Goal: Information Seeking & Learning: Find specific fact

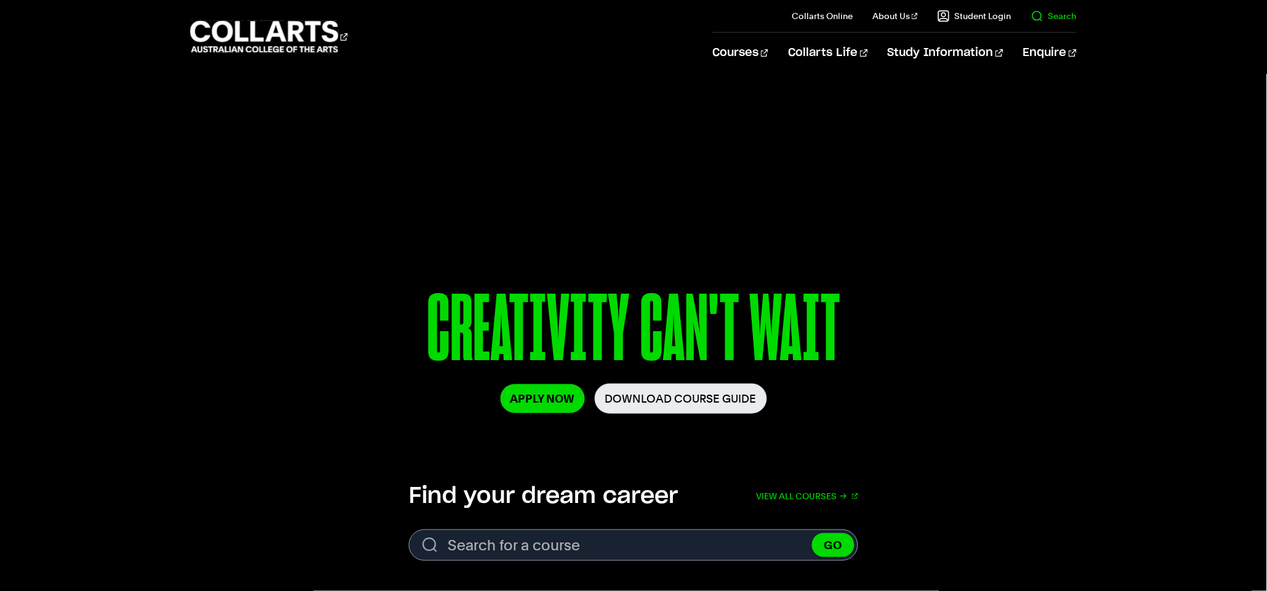
click at [1059, 10] on link "Search" at bounding box center [1054, 16] width 46 height 12
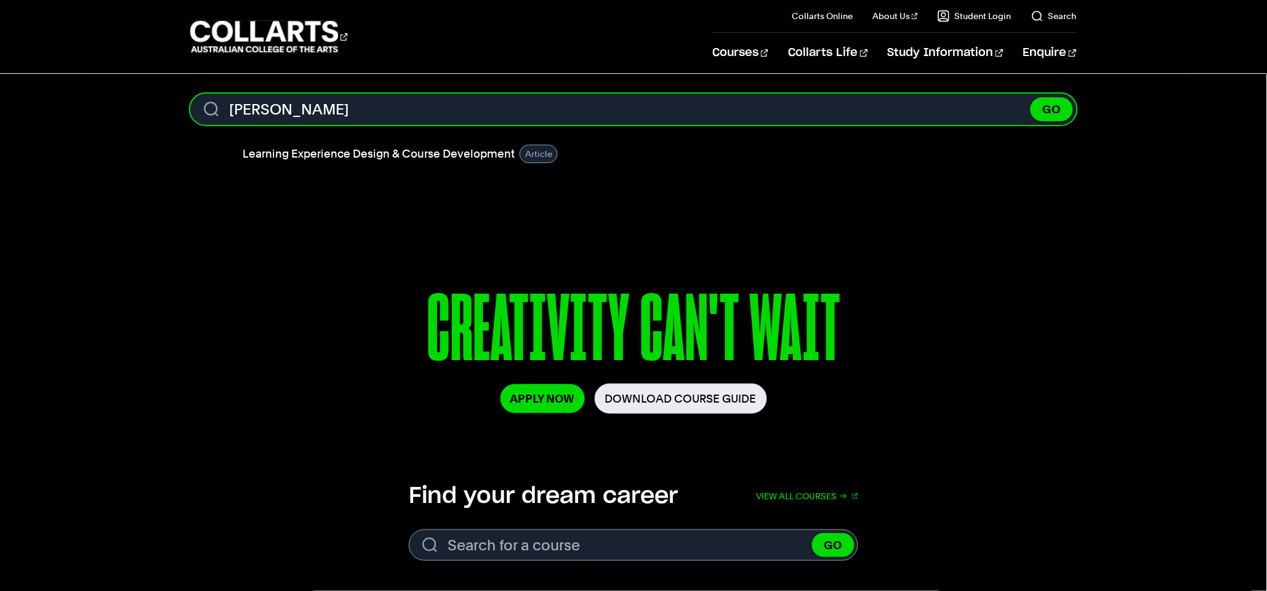
type input "[PERSON_NAME]"
click at [1030, 97] on button "GO" at bounding box center [1051, 109] width 42 height 24
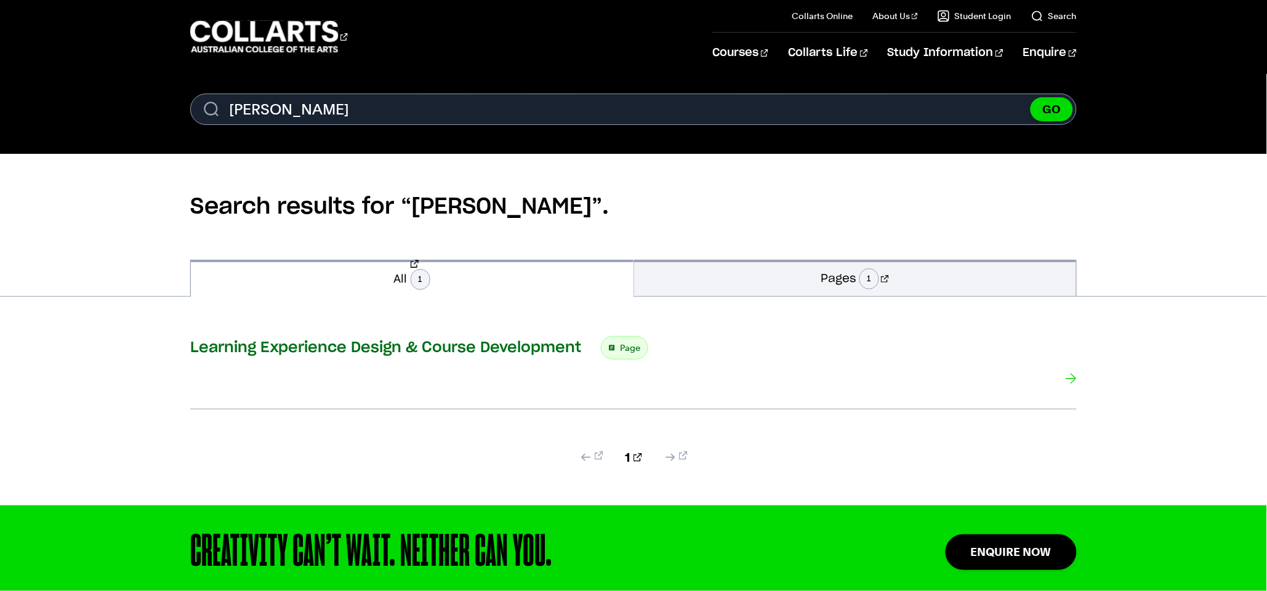
click at [351, 343] on h3 "Learning Experience Design & Course Development" at bounding box center [385, 347] width 391 height 18
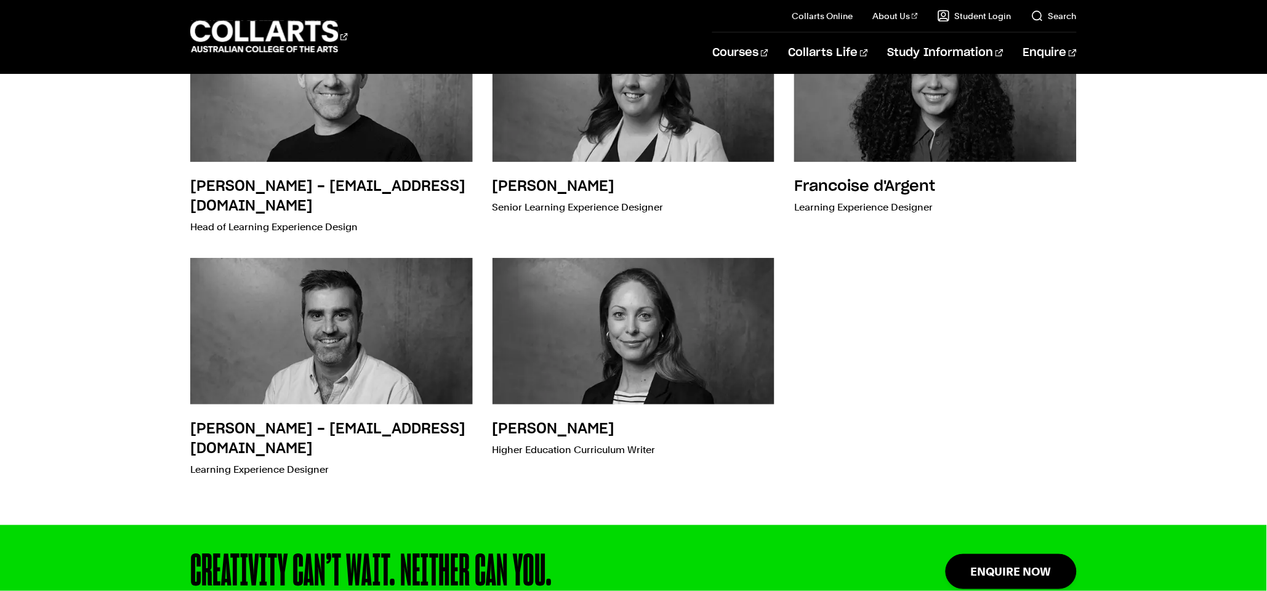
scroll to position [486, 0]
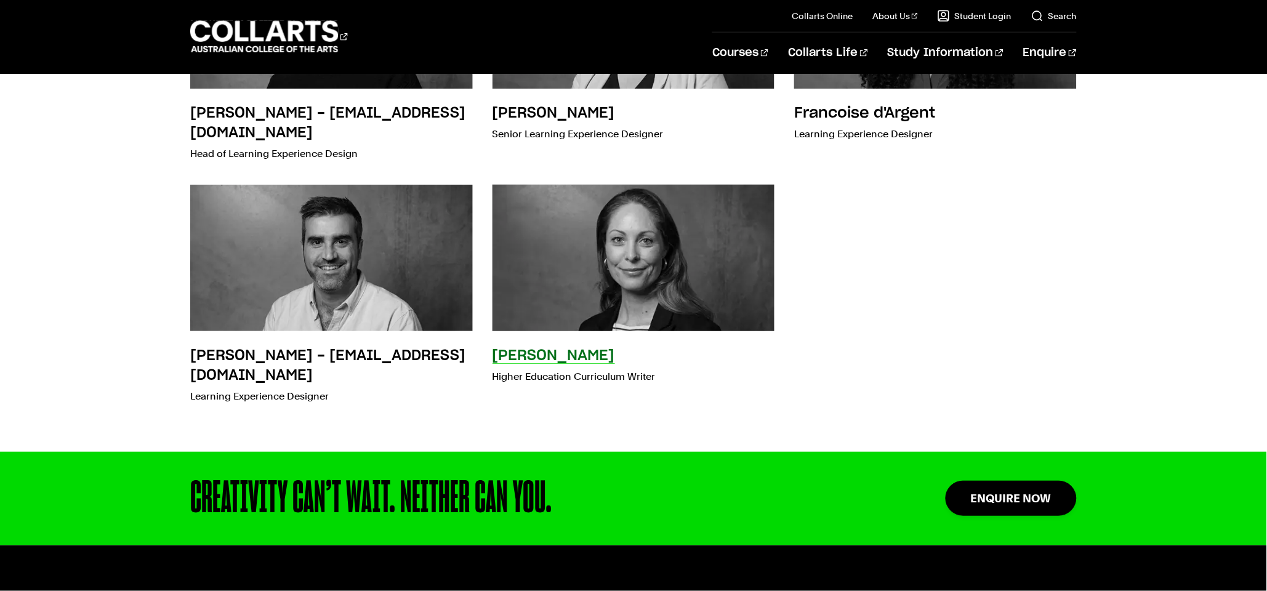
click at [558, 359] on h3 "Alison Horbury" at bounding box center [553, 355] width 122 height 15
click at [536, 351] on h3 "Alison Horbury" at bounding box center [553, 355] width 122 height 15
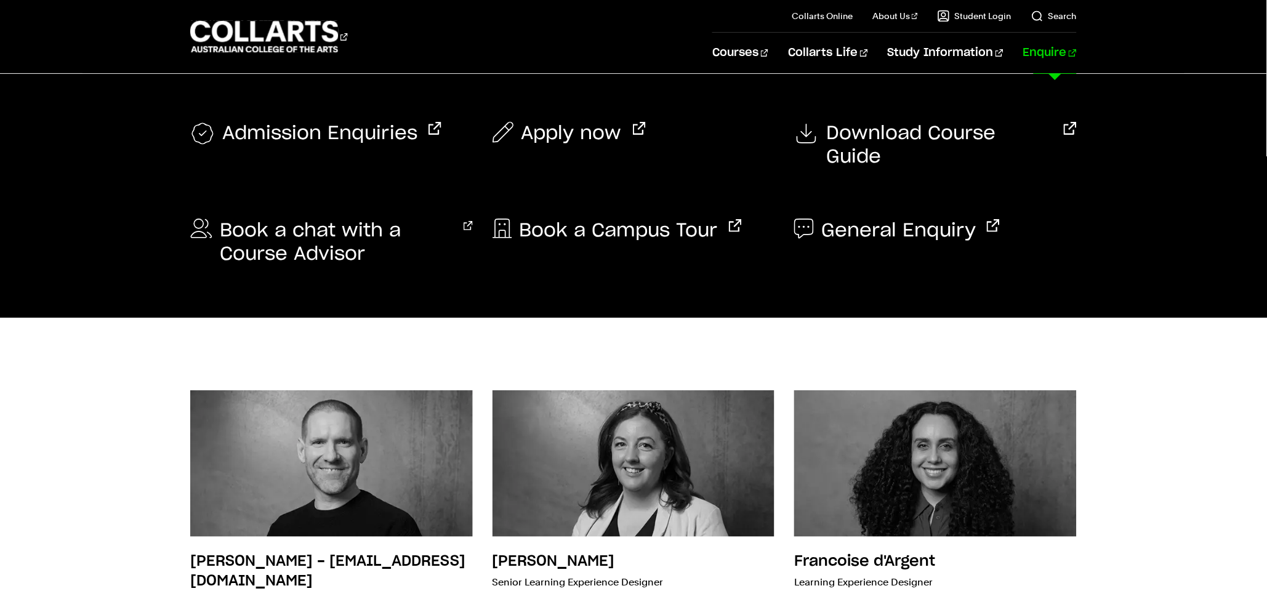
scroll to position [0, 0]
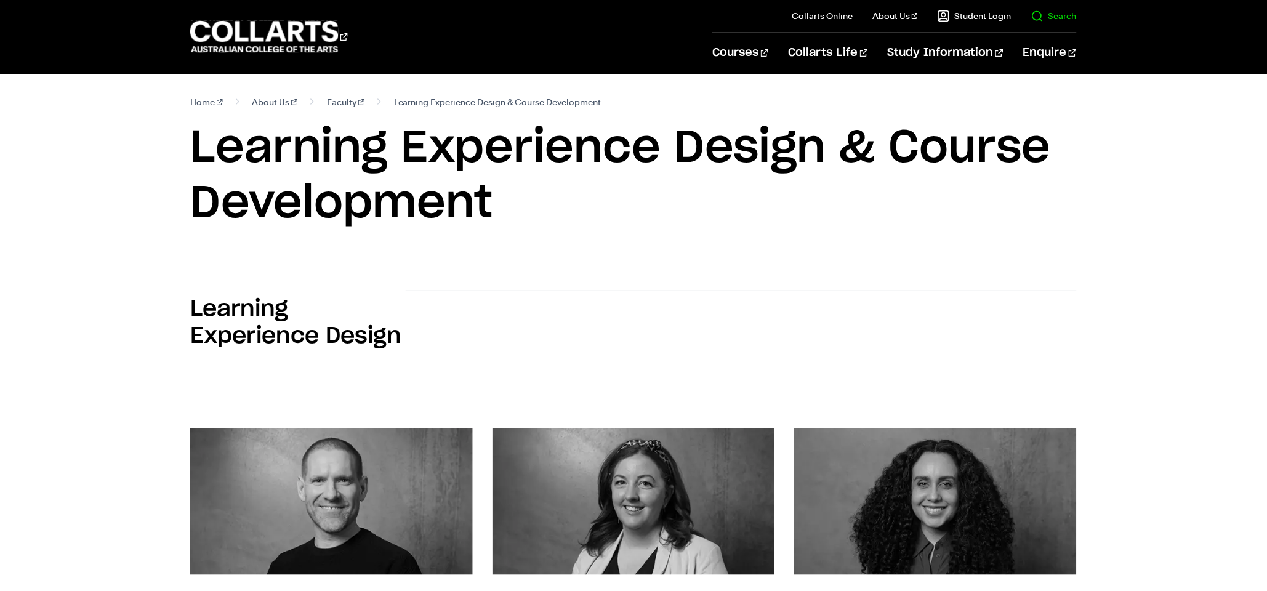
click at [1044, 12] on link "Search" at bounding box center [1054, 16] width 46 height 12
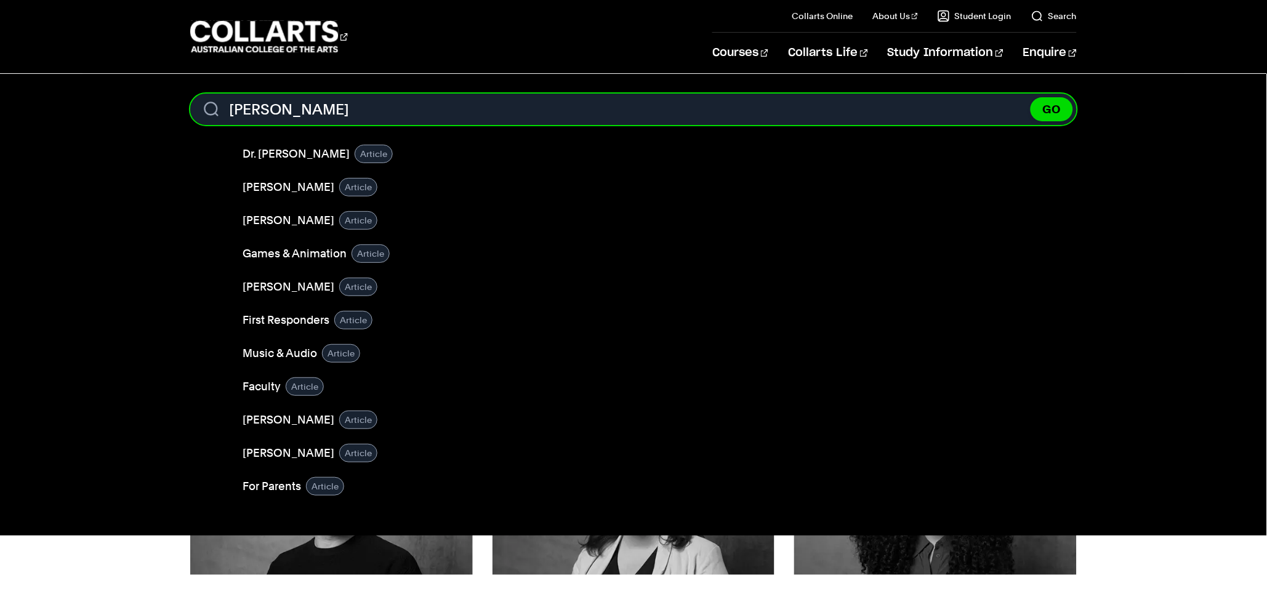
type input "Tim O'Farrell"
click at [1030, 97] on button "GO" at bounding box center [1051, 109] width 42 height 24
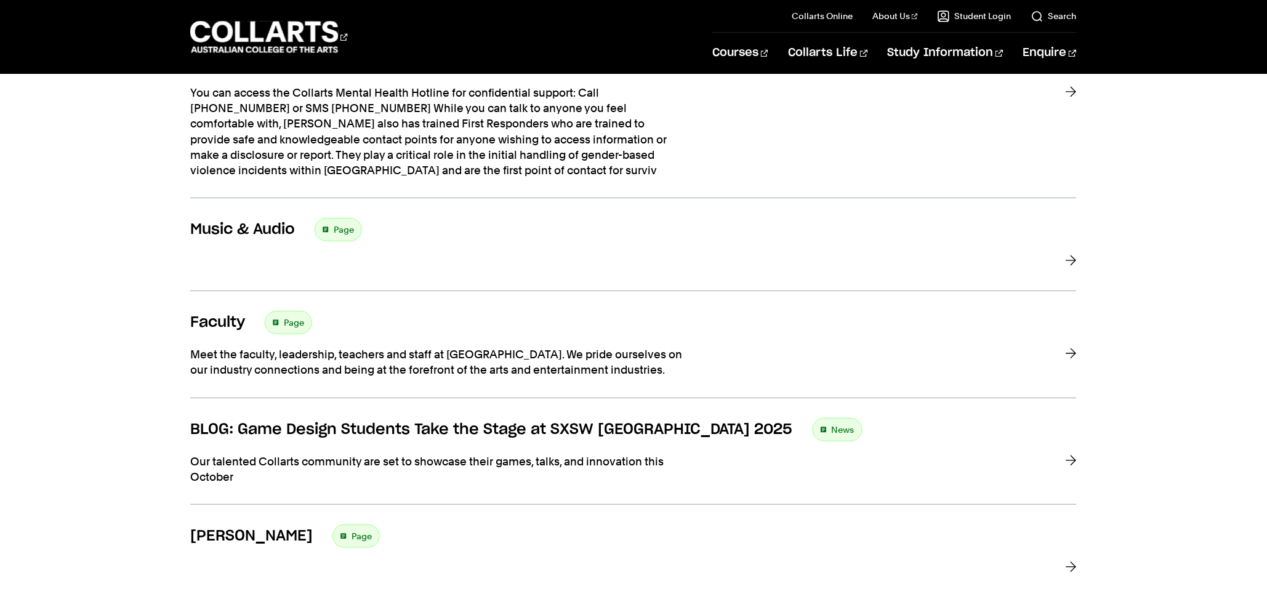
scroll to position [852, 0]
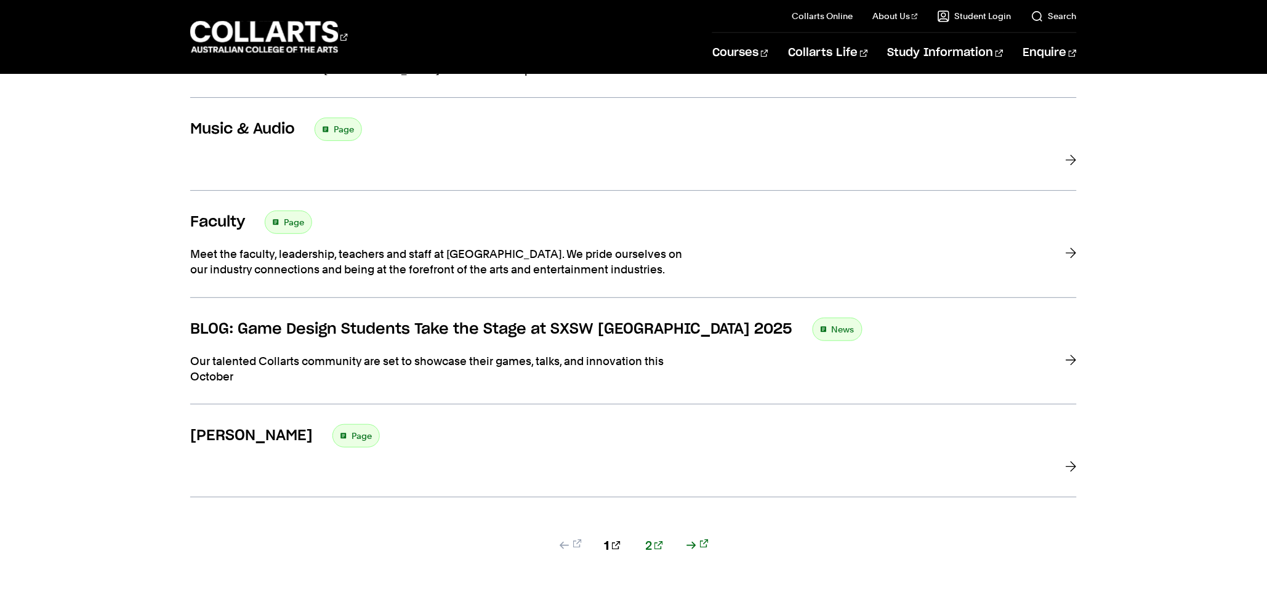
click at [648, 546] on link "2" at bounding box center [654, 545] width 18 height 17
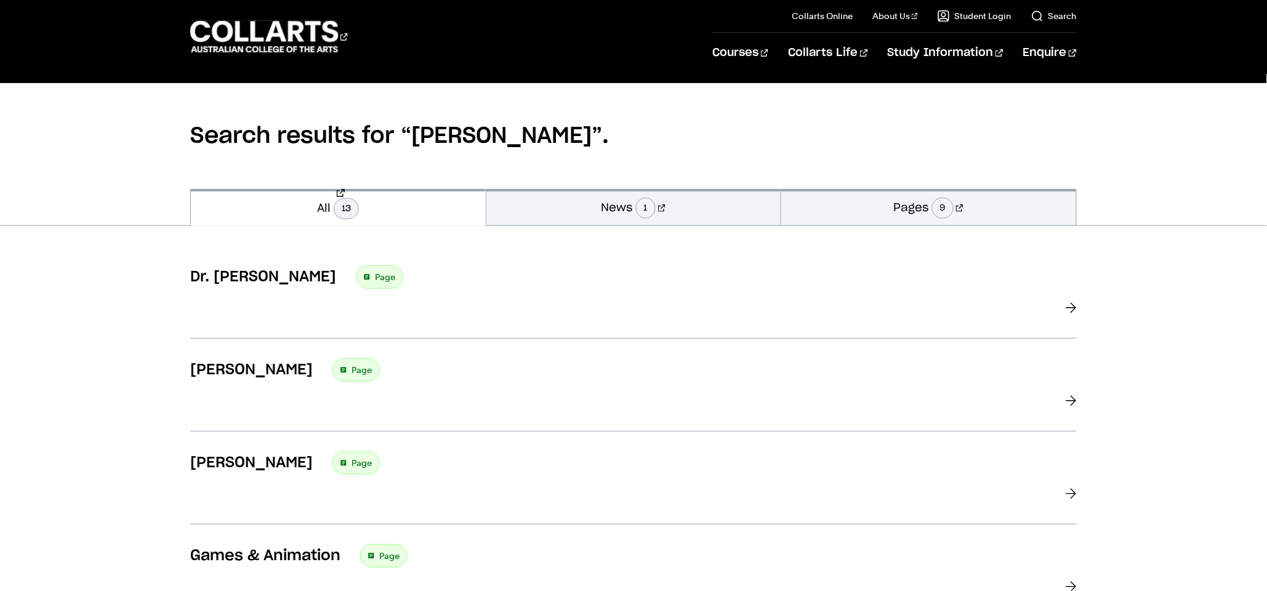
scroll to position [62, 0]
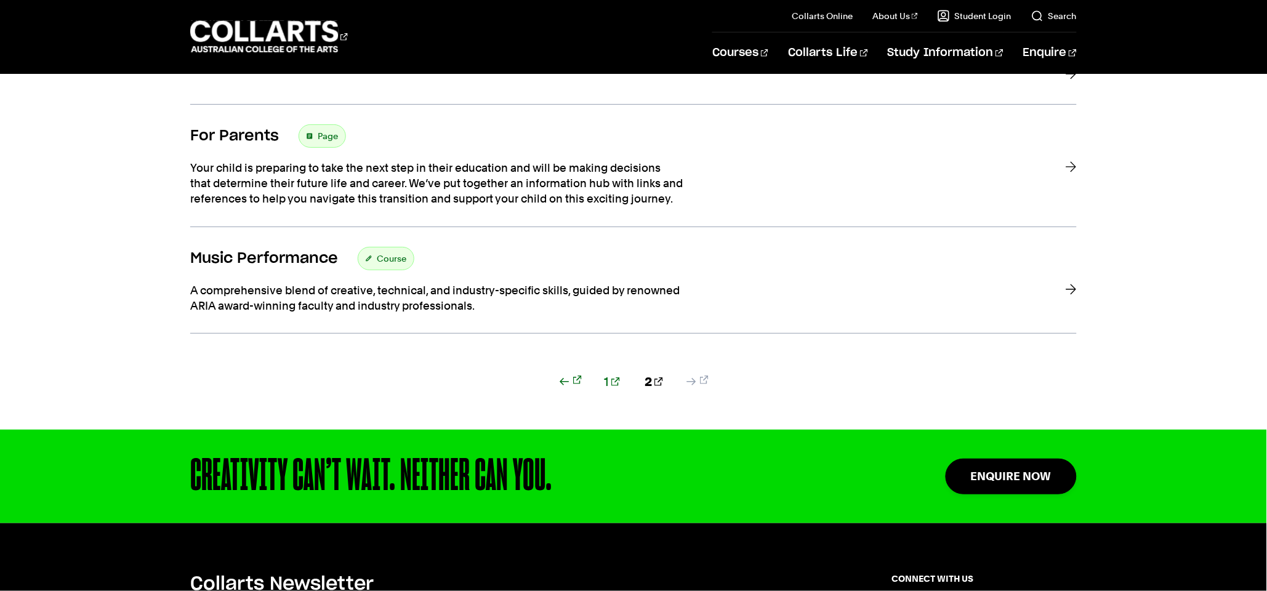
scroll to position [306, 0]
